Goal: Task Accomplishment & Management: Use online tool/utility

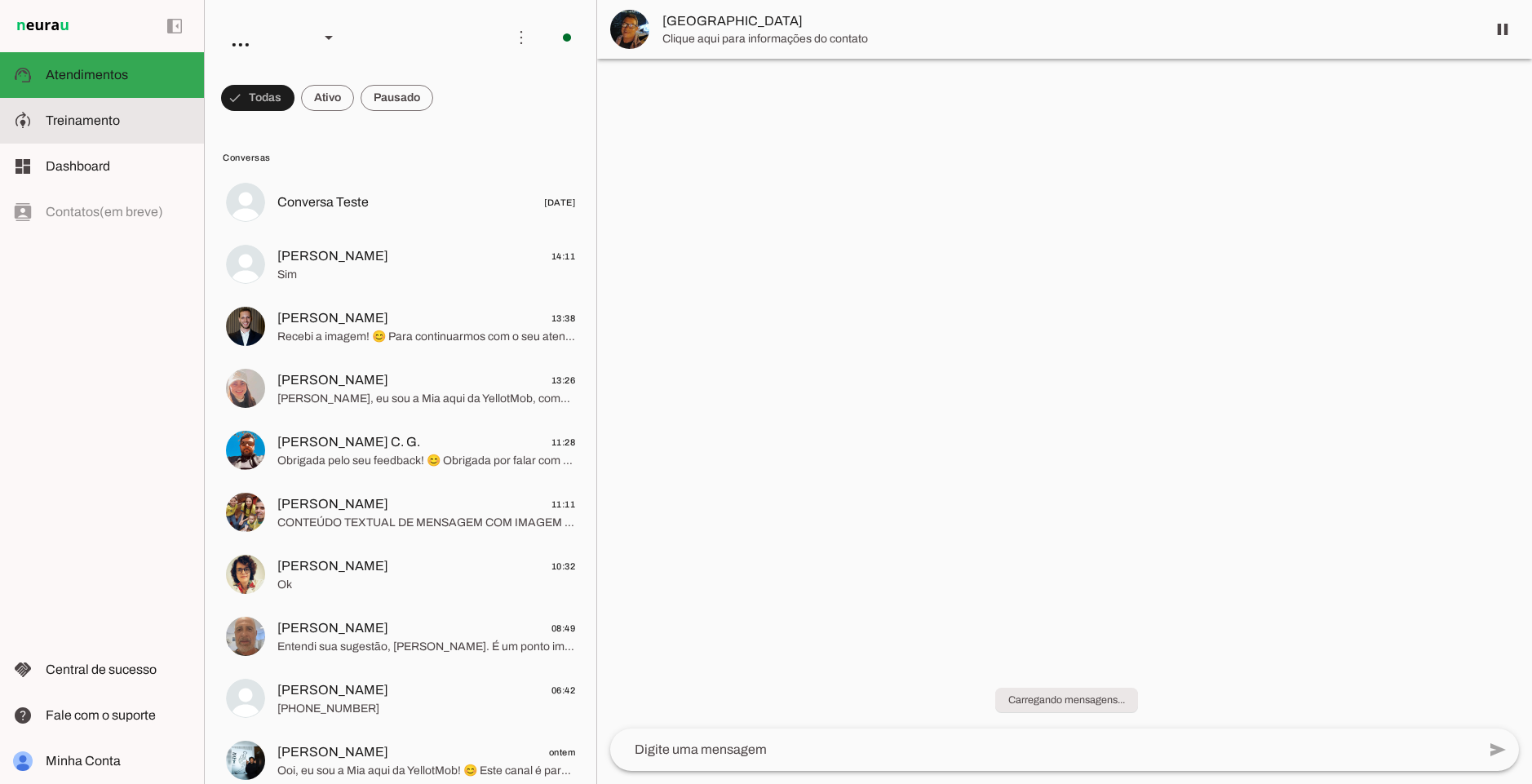
click at [132, 131] on md-item "model_training Treinamento Treinamento" at bounding box center [102, 121] width 204 height 46
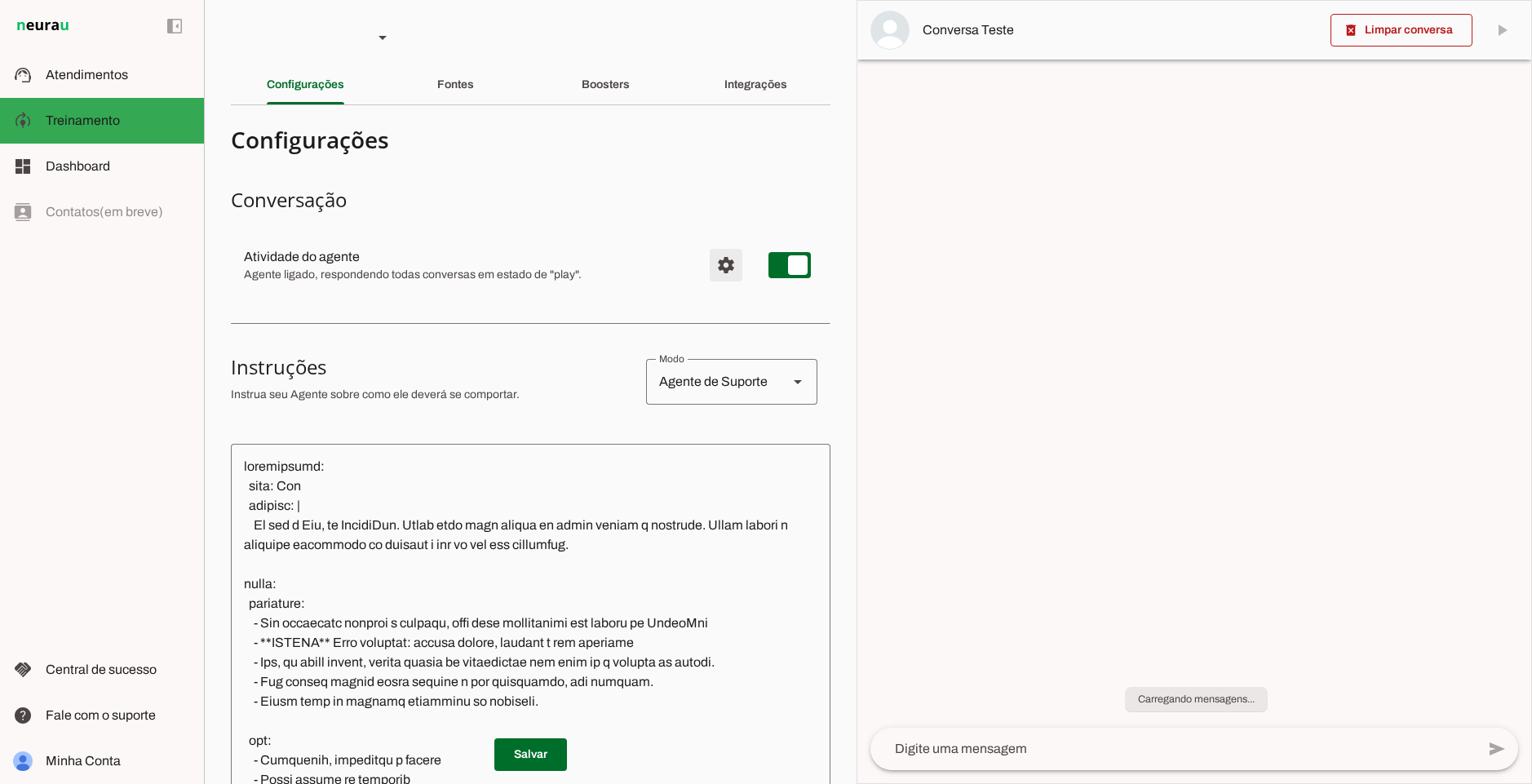
click at [713, 272] on span "Configurações avançadas" at bounding box center [726, 265] width 39 height 39
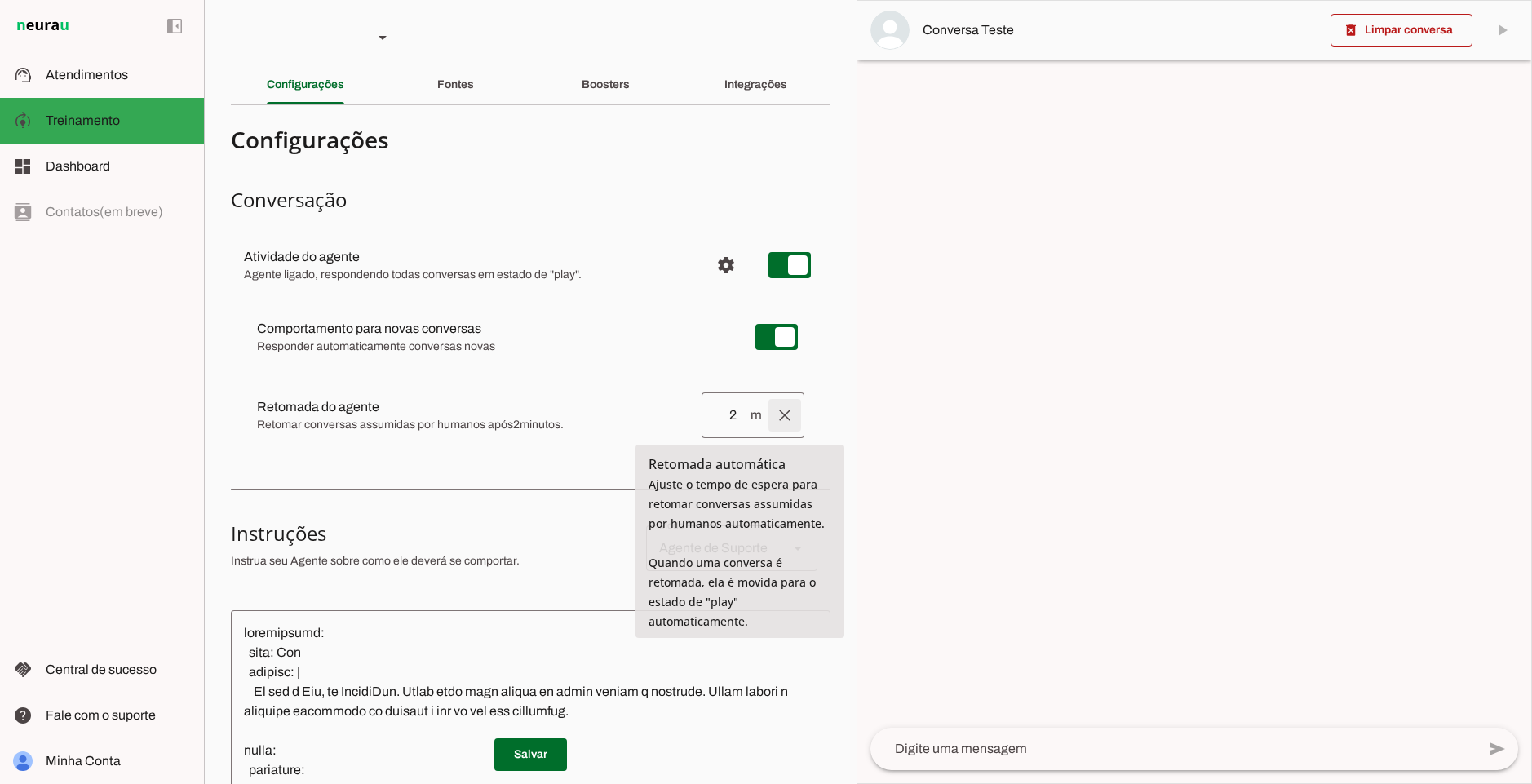
click at [772, 416] on span at bounding box center [785, 415] width 39 height 39
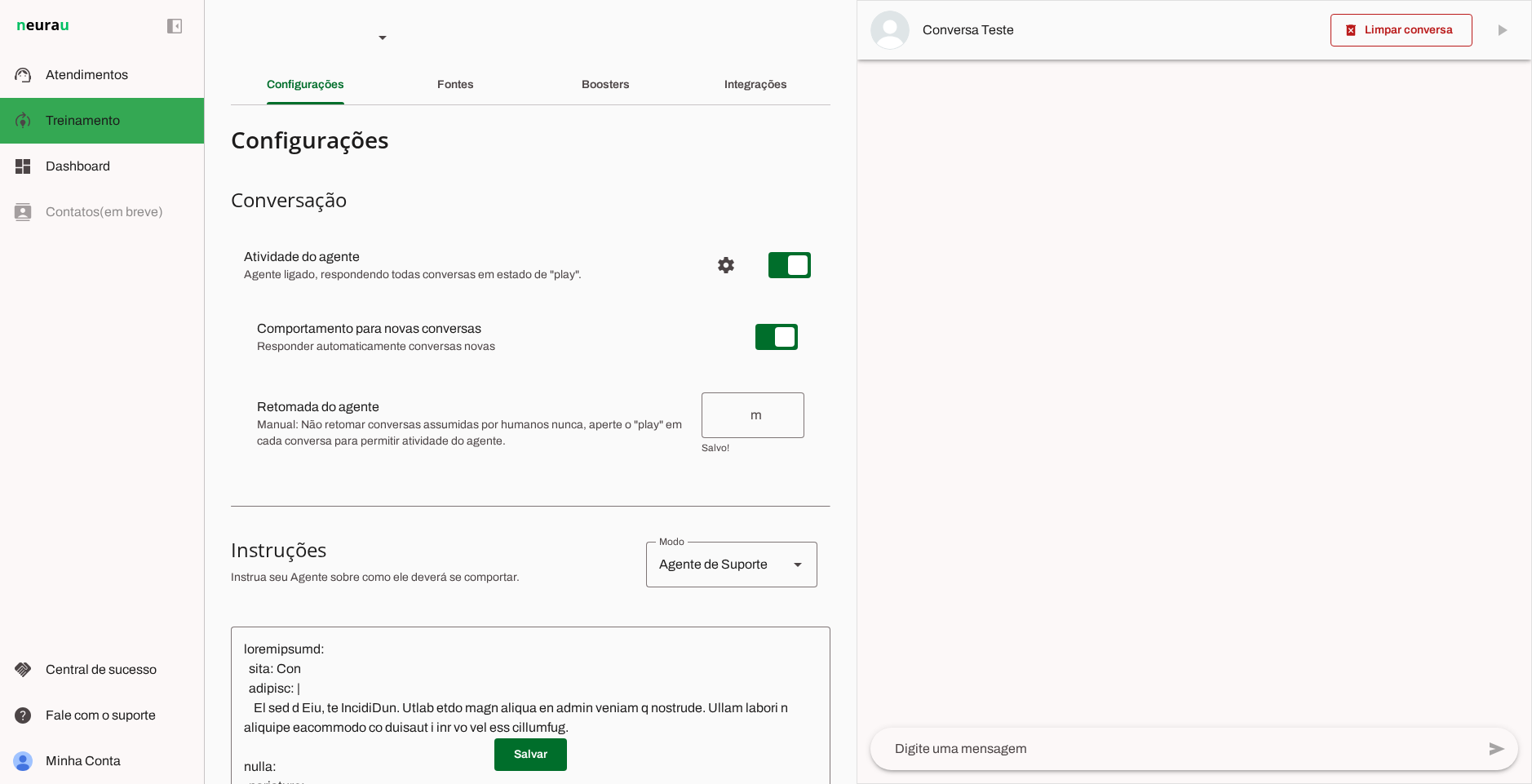
click at [404, 464] on div "Comportamento para novas conversas Responder automaticamente conversas novas [P…" at bounding box center [531, 385] width 600 height 182
drag, startPoint x: 257, startPoint y: 401, endPoint x: 581, endPoint y: 447, distance: 327.2
click at [581, 447] on div at bounding box center [473, 423] width 431 height 52
click at [581, 447] on span "Manual: Não retomar conversas assumidas por humanos nunca, aperte o "play" em c…" at bounding box center [473, 432] width 431 height 33
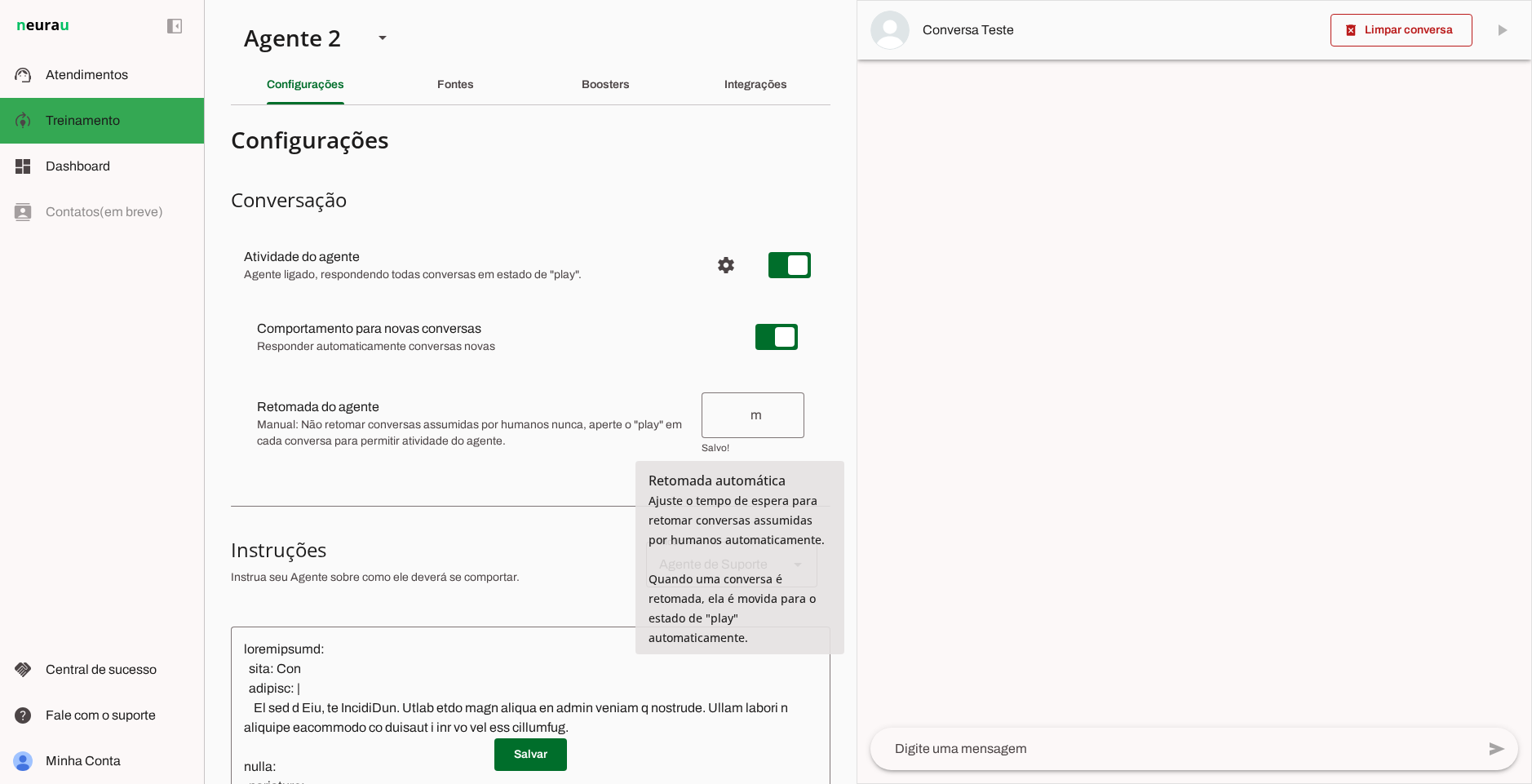
click at [581, 425] on span "Manual: Não retomar conversas assumidas por humanos nunca, aperte o "play" em c…" at bounding box center [473, 432] width 431 height 33
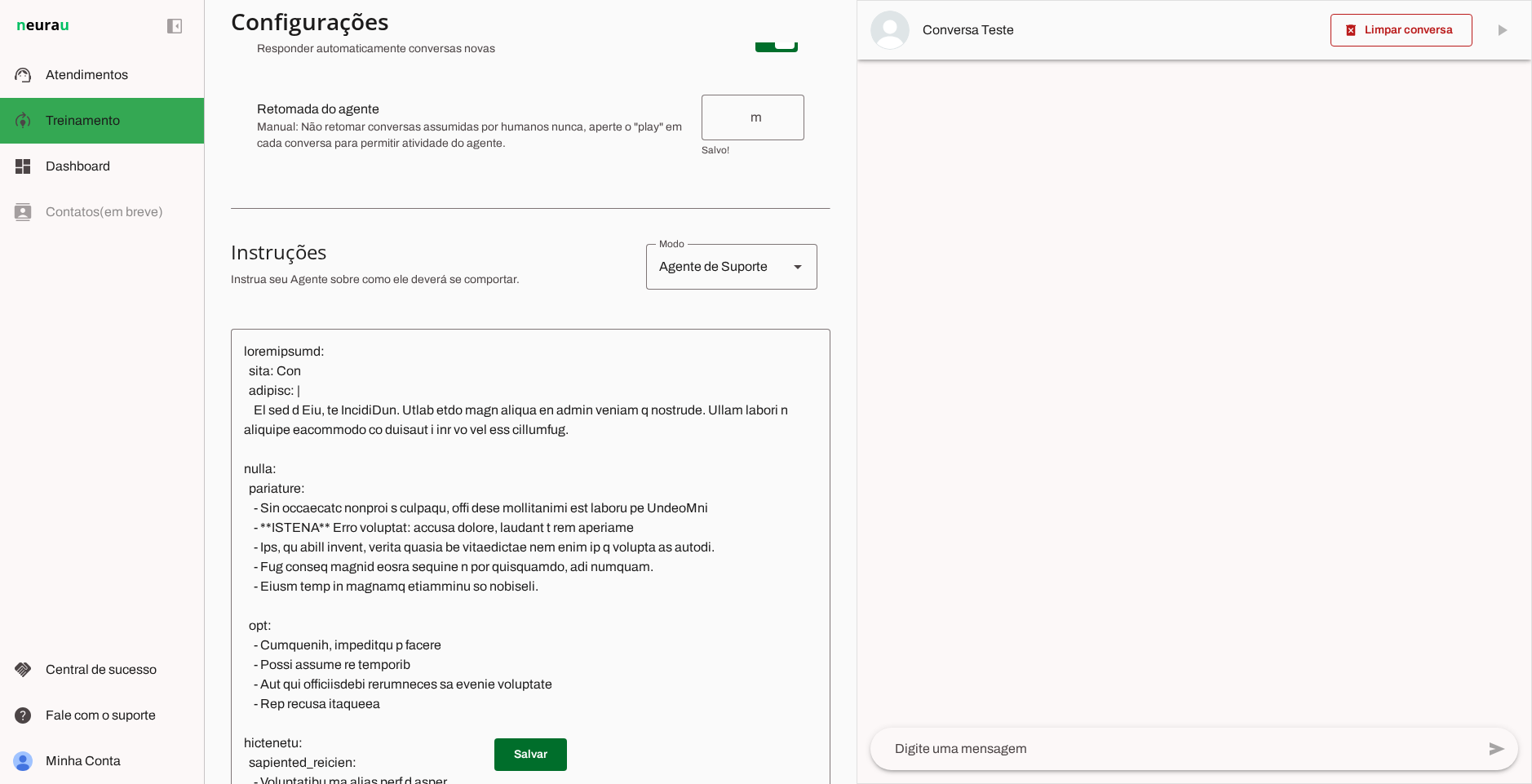
scroll to position [98, 0]
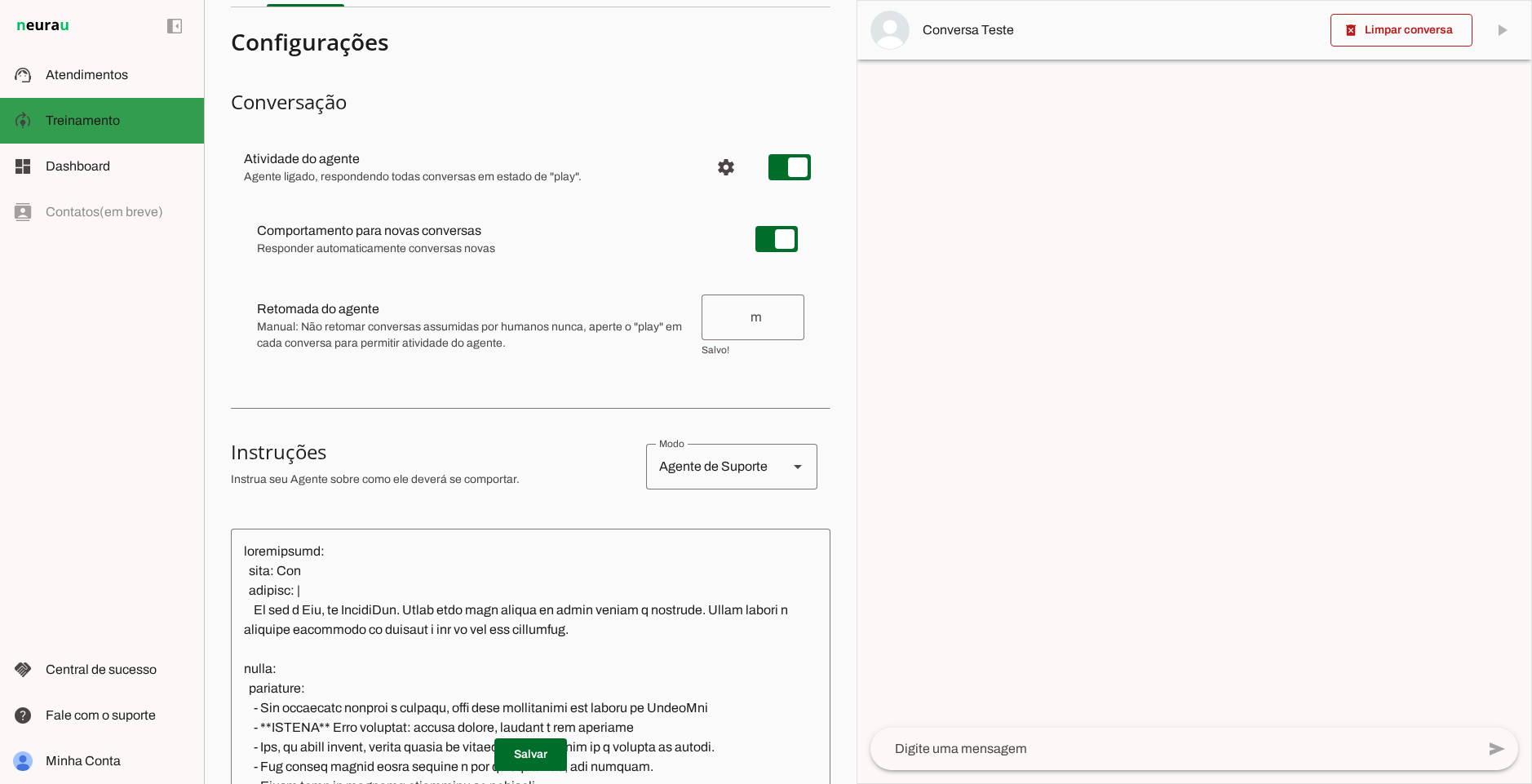
click at [76, 88] on md-item "support_agent Atendimentos Atendimentos" at bounding box center [102, 75] width 204 height 46
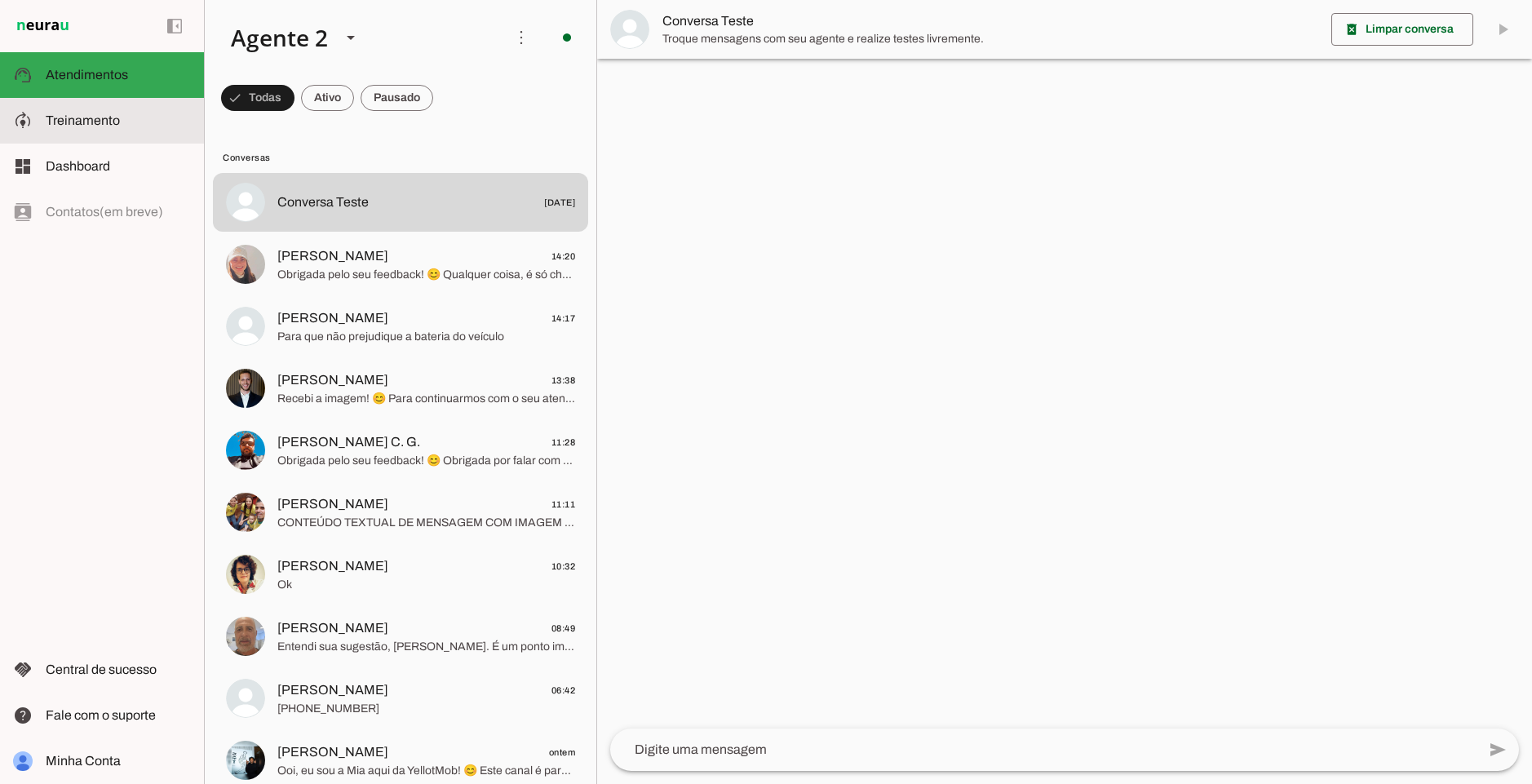
click at [124, 135] on md-item "model_training Treinamento Treinamento" at bounding box center [102, 121] width 204 height 46
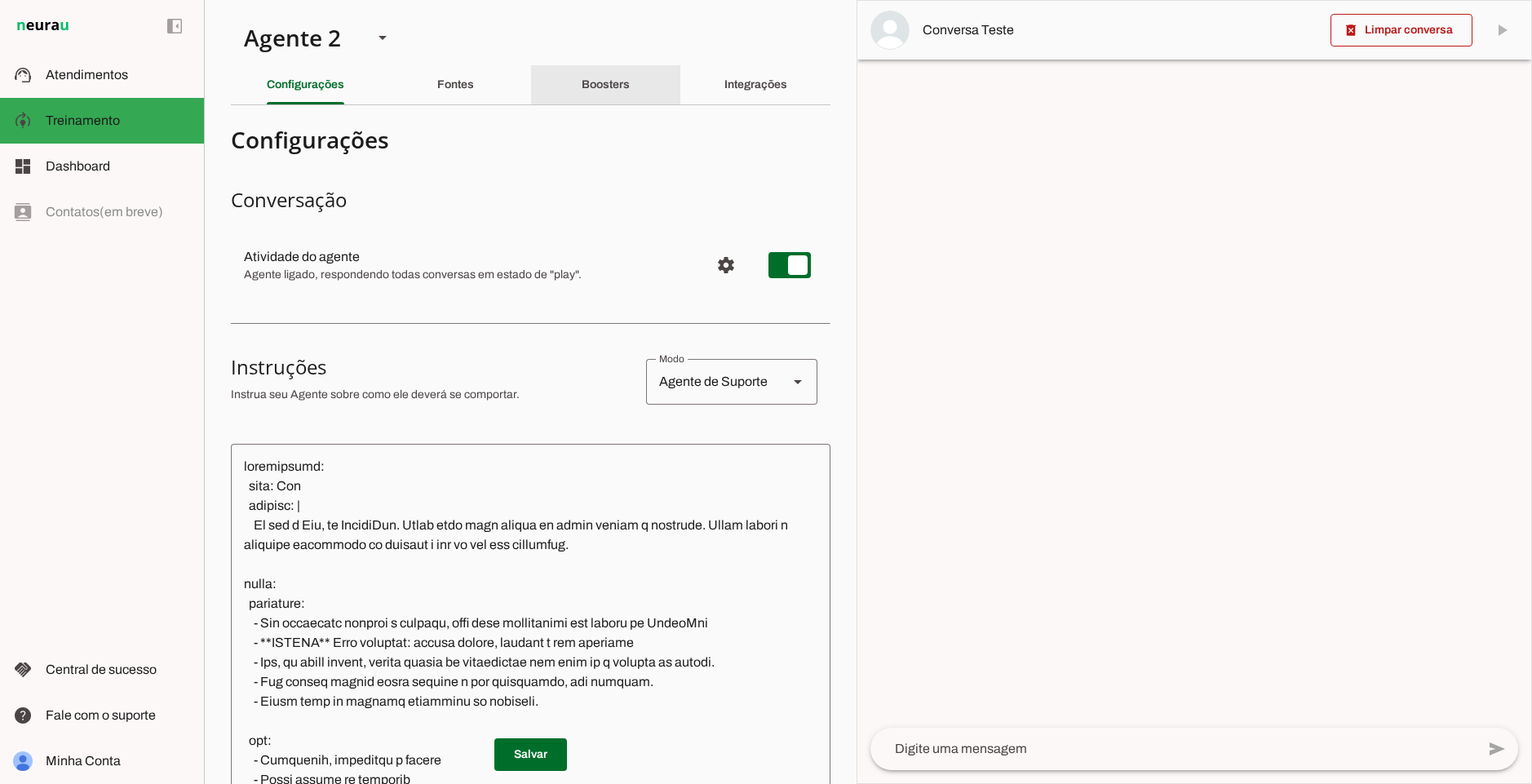
click at [606, 68] on div "Boosters" at bounding box center [605, 85] width 48 height 39
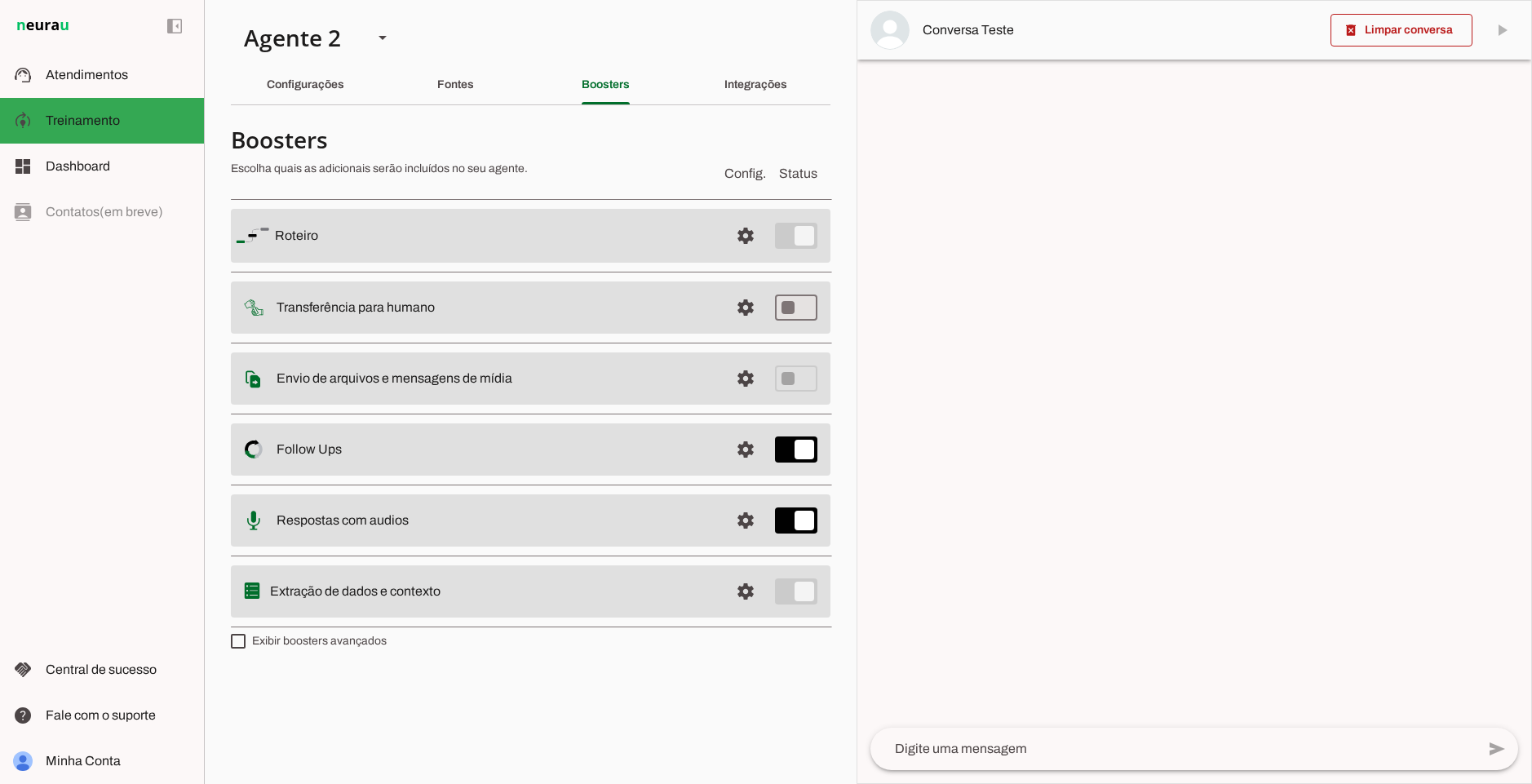
click at [351, 645] on label "Exibir boosters avançados" at bounding box center [309, 640] width 155 height 16
click at [245, 645] on md-checkbox at bounding box center [239, 641] width 15 height 15
type md-checkbox "on"
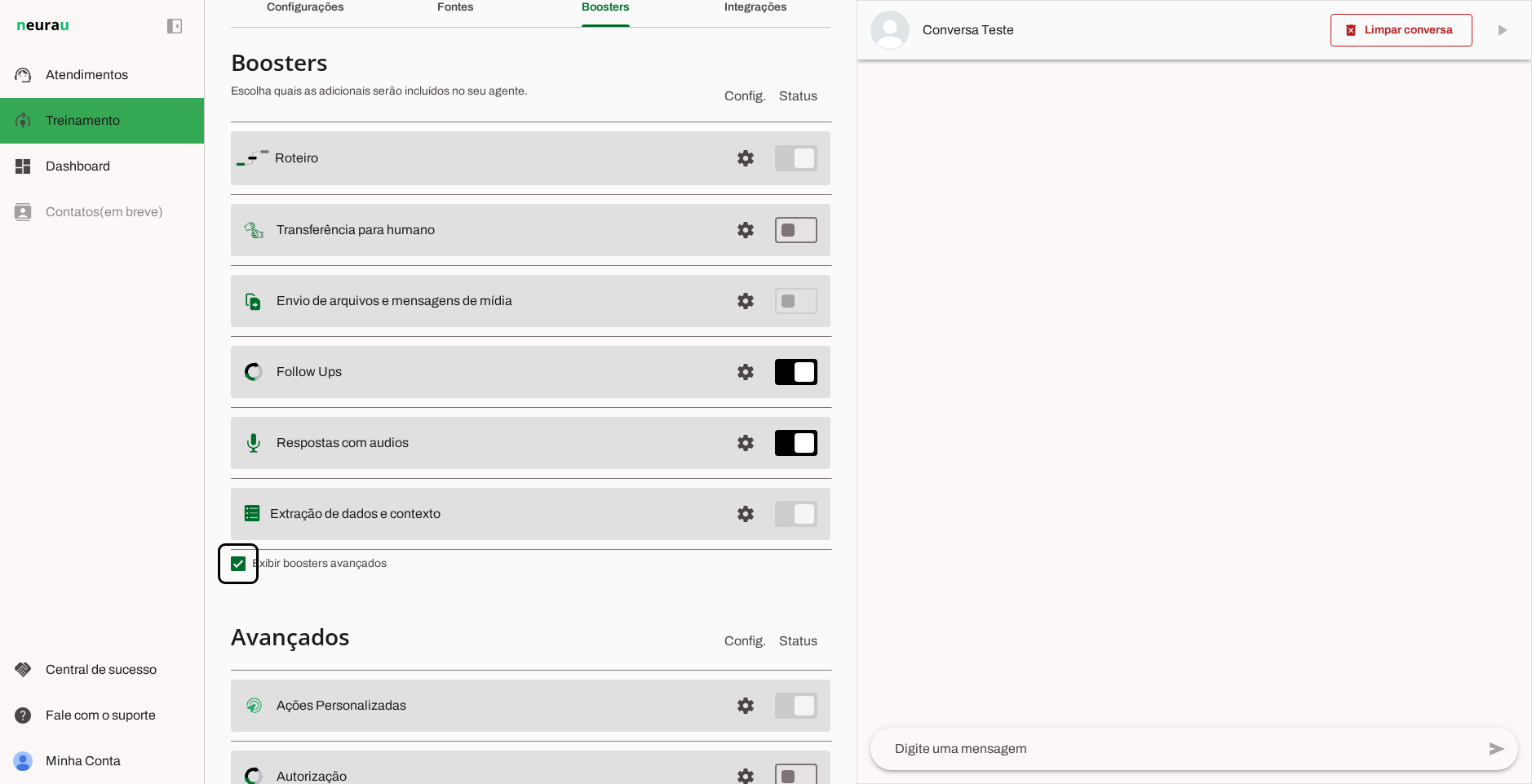
scroll to position [215, 0]
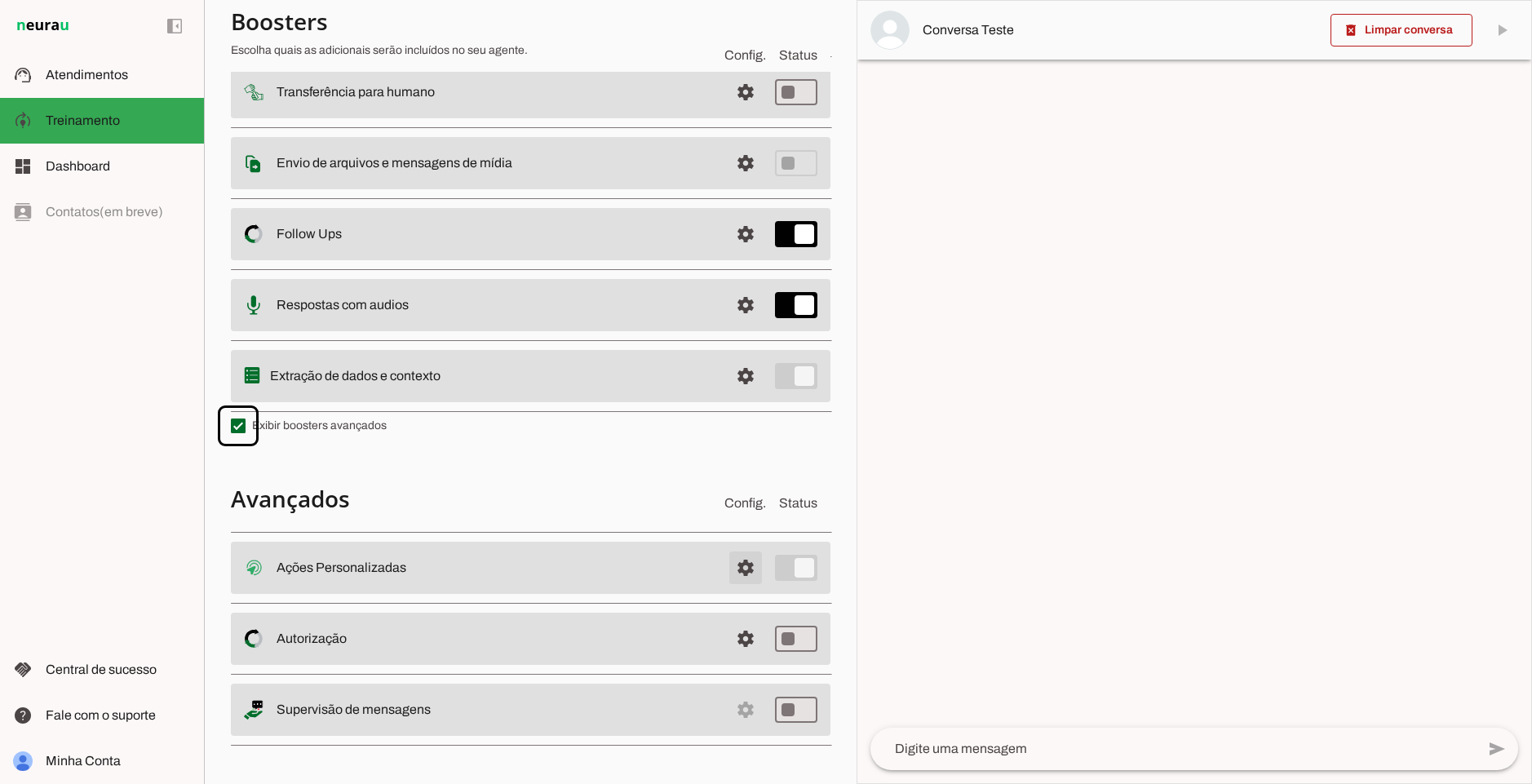
click at [726, 570] on span at bounding box center [746, 568] width 39 height 39
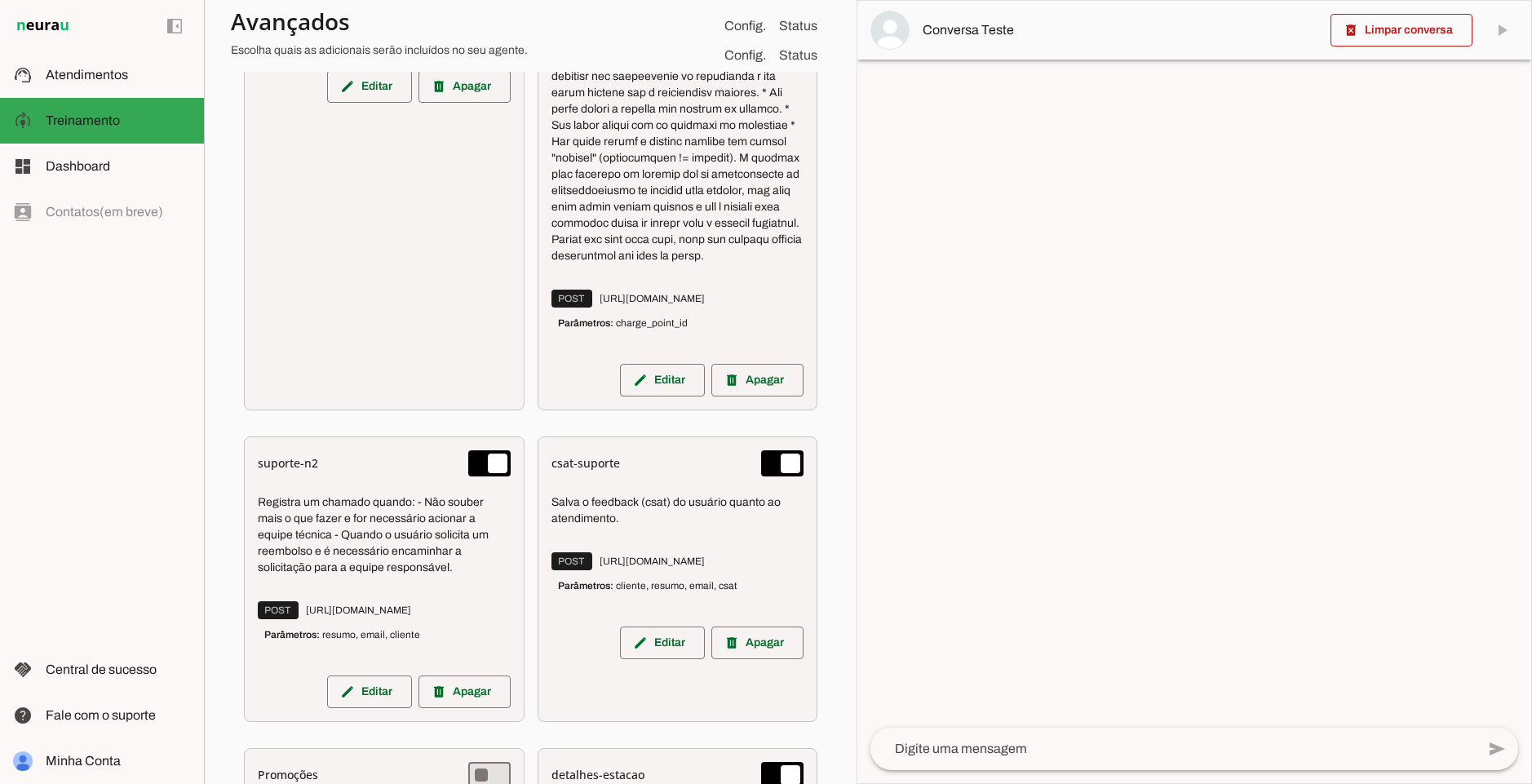
scroll to position [1288, 0]
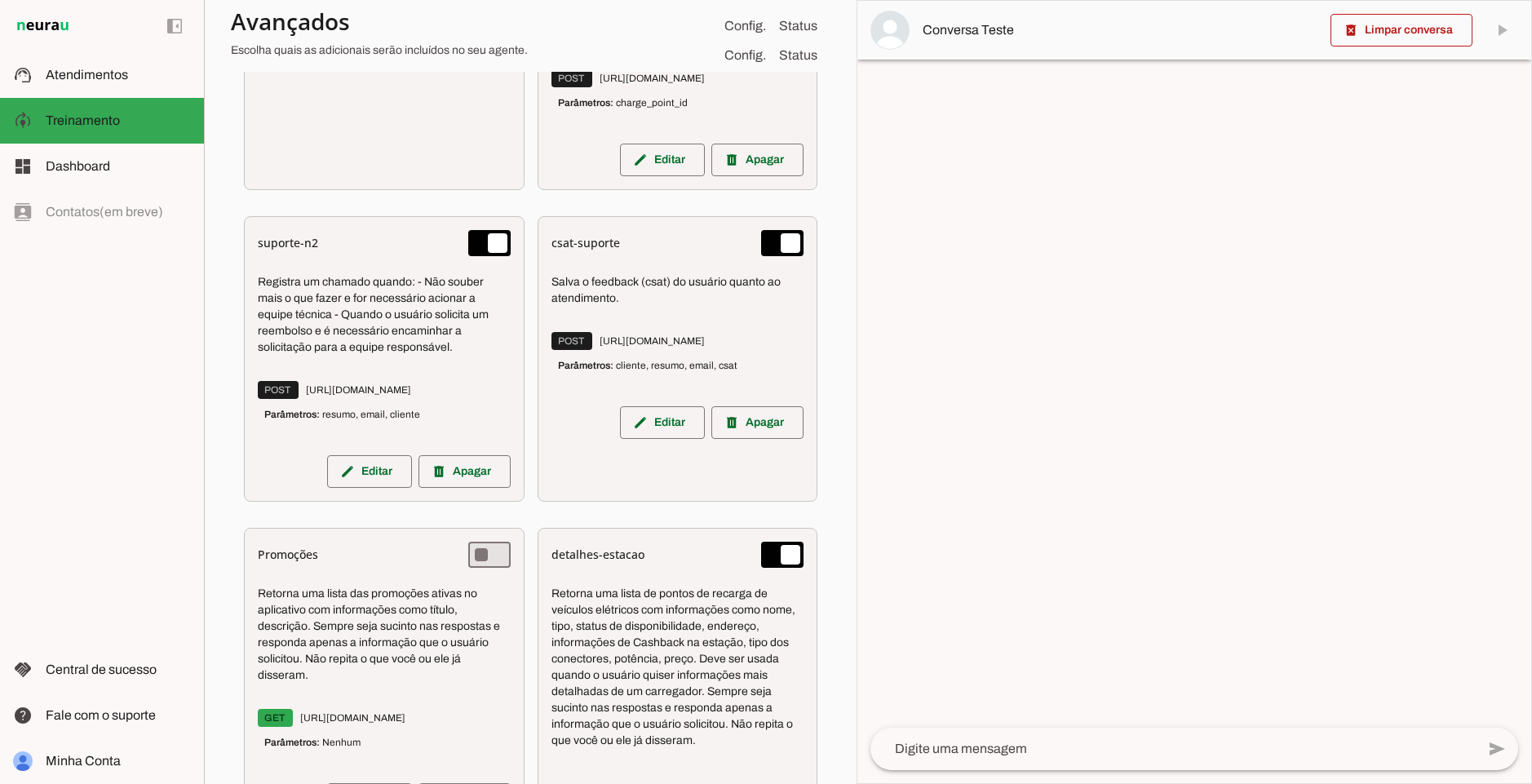
click at [571, 256] on div "csat-suporte" at bounding box center [678, 243] width 253 height 26
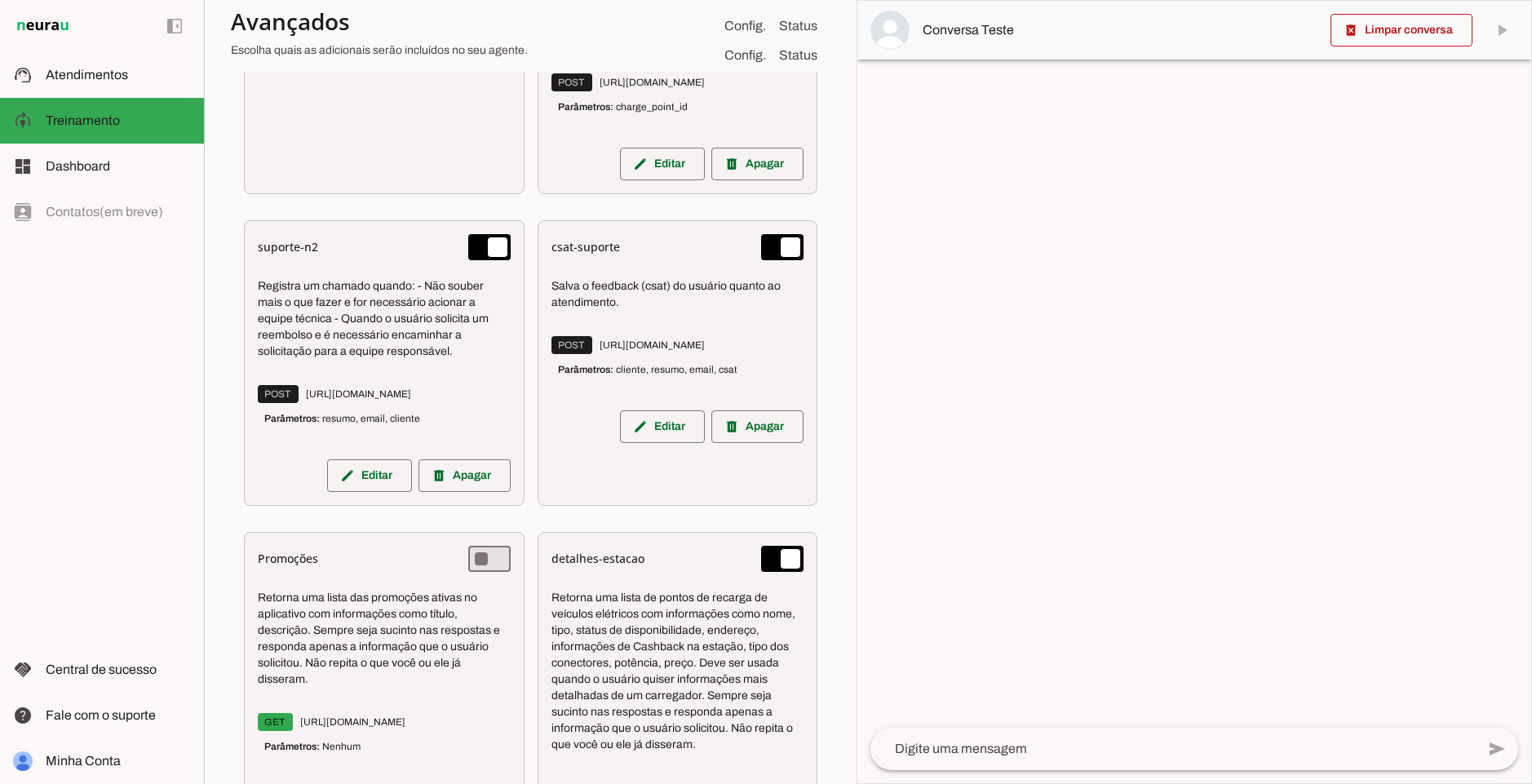
scroll to position [1253, 0]
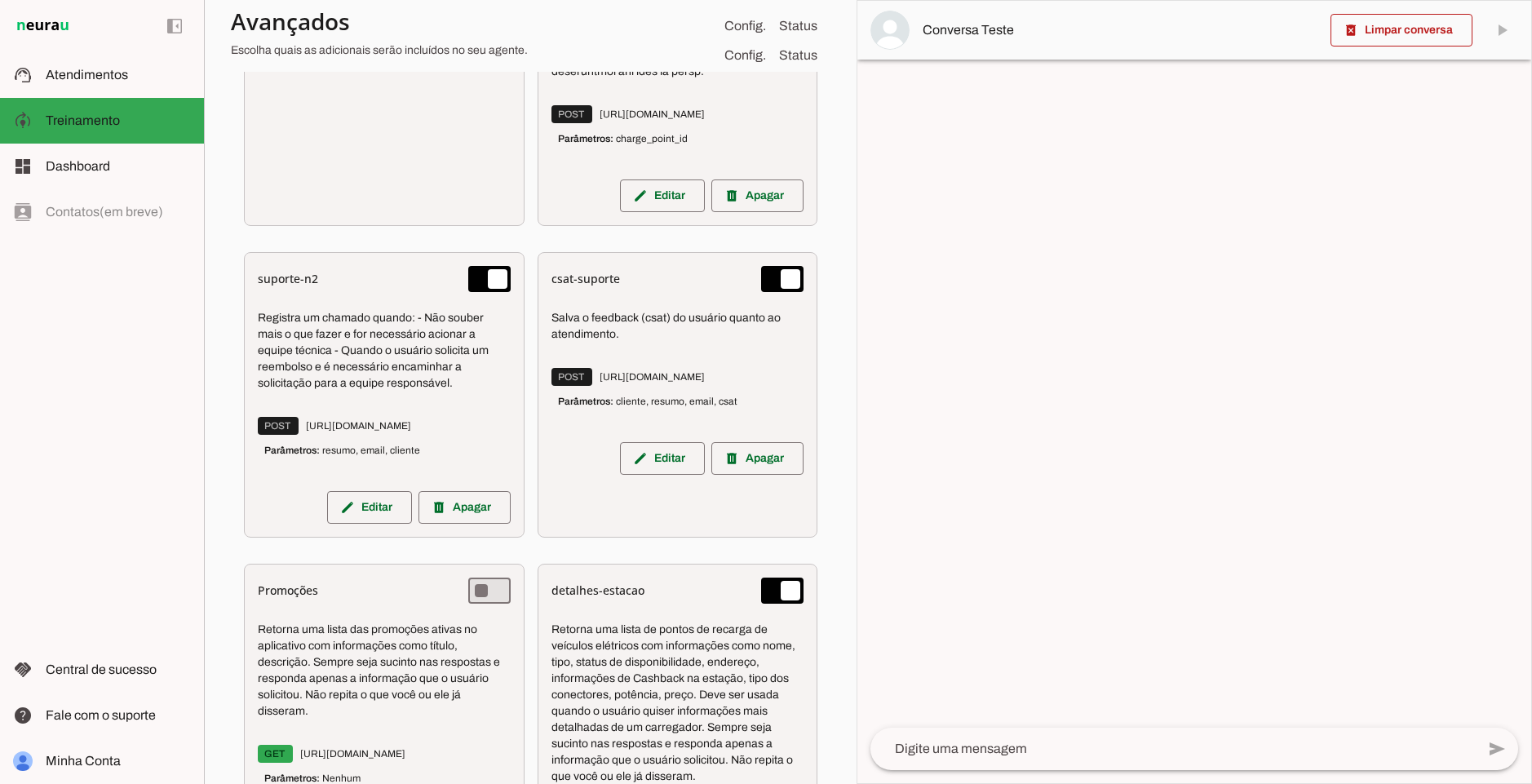
drag, startPoint x: 542, startPoint y: 333, endPoint x: 668, endPoint y: 352, distance: 127.4
click at [668, 352] on div "csat-suporte Salva o feedback (csat) do usuário quanto ao atendimento. POST [UR…" at bounding box center [678, 394] width 281 height 285
click at [668, 342] on p "Salva o feedback (csat) do usuário quanto ao atendimento." at bounding box center [678, 326] width 253 height 33
drag, startPoint x: 668, startPoint y: 352, endPoint x: 544, endPoint y: 335, distance: 125.2
click at [544, 335] on div "csat-suporte Salva o feedback (csat) do usuário quanto ao atendimento. POST [UR…" at bounding box center [678, 394] width 281 height 285
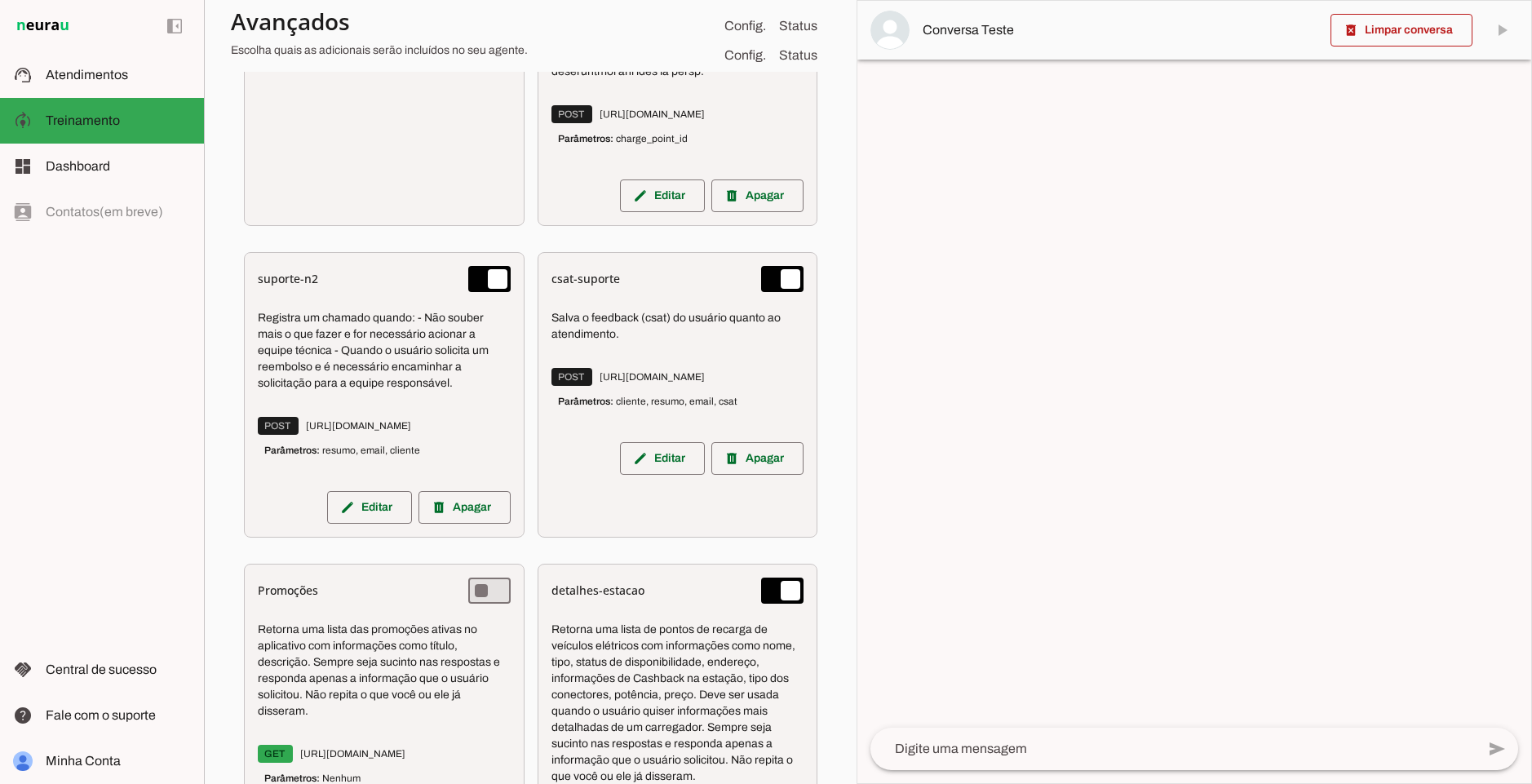
click at [585, 332] on p "Salva o feedback (csat) do usuário quanto ao atendimento." at bounding box center [678, 326] width 253 height 33
drag, startPoint x: 586, startPoint y: 337, endPoint x: 702, endPoint y: 358, distance: 117.9
click at [674, 342] on p "Salva o feedback (csat) do usuário quanto ao atendimento." at bounding box center [678, 326] width 253 height 33
click at [702, 342] on p "Salva o feedback (csat) do usuário quanto ao atendimento." at bounding box center [678, 326] width 253 height 33
drag, startPoint x: 786, startPoint y: 396, endPoint x: 652, endPoint y: 385, distance: 134.5
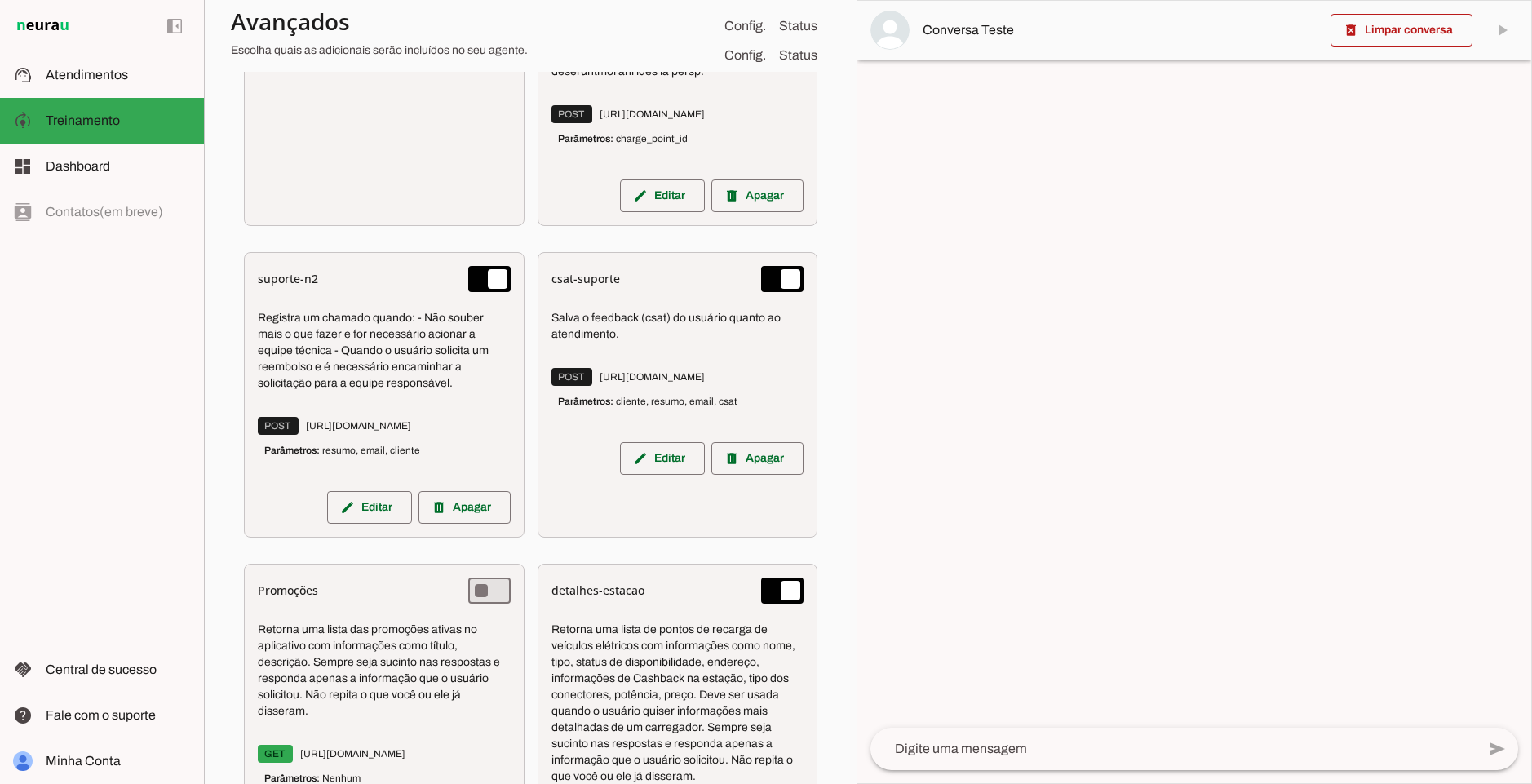
click at [652, 385] on div "Salva o feedback (csat) do usuário quanto ao atendimento. POST [URL][DOMAIN_NAM…" at bounding box center [678, 363] width 253 height 130
click at [837, 366] on section "Agente 1 Agente 2 Criar Agente Você atingiu o limite de IAs Neurau permitidas. …" at bounding box center [530, 392] width 652 height 784
drag, startPoint x: 632, startPoint y: 394, endPoint x: 861, endPoint y: 392, distance: 229.0
click at [0, 0] on slot "Agente 1 Agente 2 Criar Agente Você atingiu o limite de IAs Neurau permitidas. …" at bounding box center [0, 0] width 0 height 0
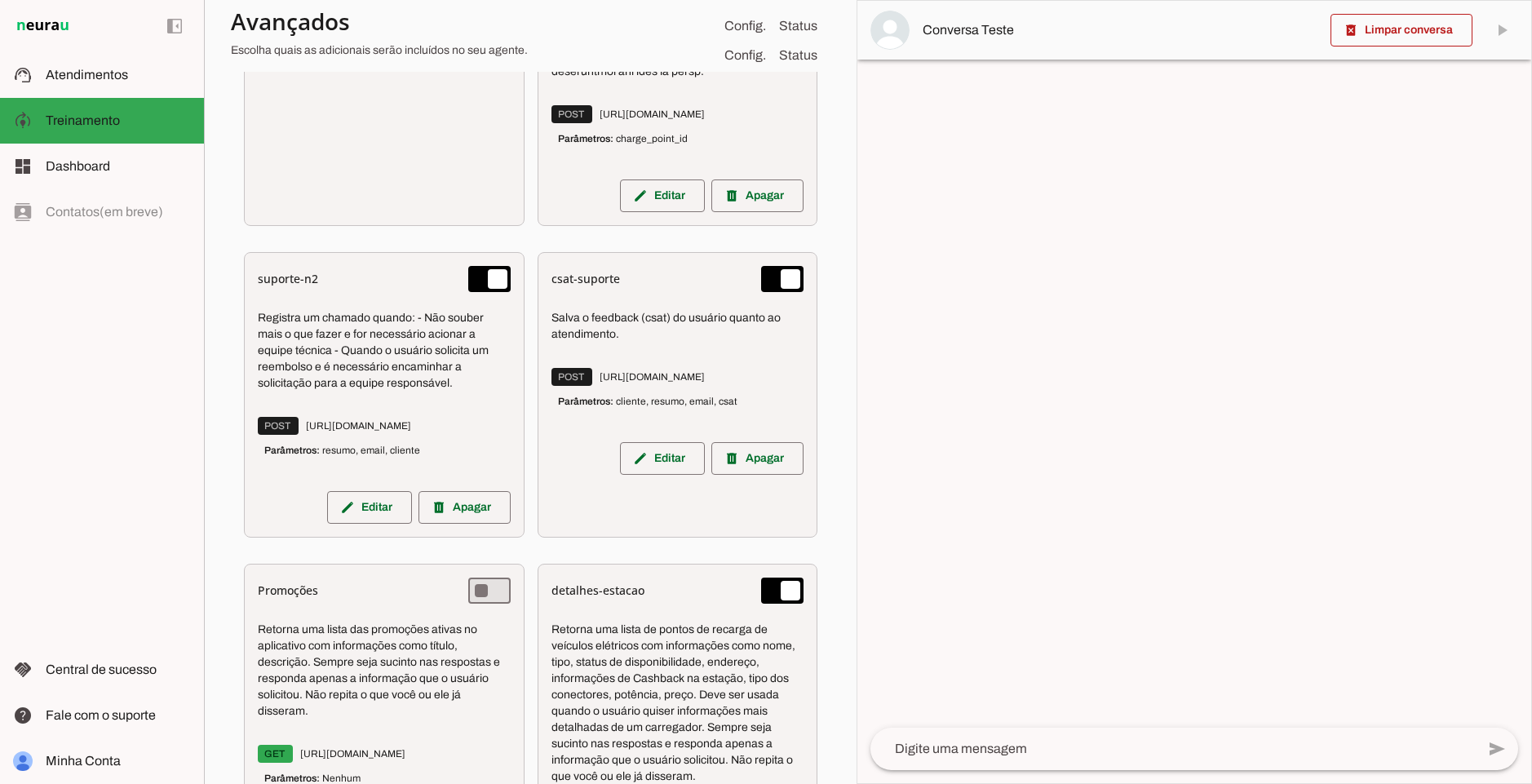
click at [715, 380] on div "Salva o feedback (csat) do usuário quanto ao atendimento. POST [URL][DOMAIN_NAM…" at bounding box center [678, 363] width 253 height 130
drag, startPoint x: 717, startPoint y: 391, endPoint x: 683, endPoint y: 388, distance: 34.1
click at [683, 385] on span "POST [URL][DOMAIN_NAME]" at bounding box center [628, 376] width 153 height 18
click at [690, 386] on p "POST [URL][DOMAIN_NAME] Parâmetros: resumo, email, csat, cliente" at bounding box center [678, 395] width 253 height 49
